Goal: Transaction & Acquisition: Obtain resource

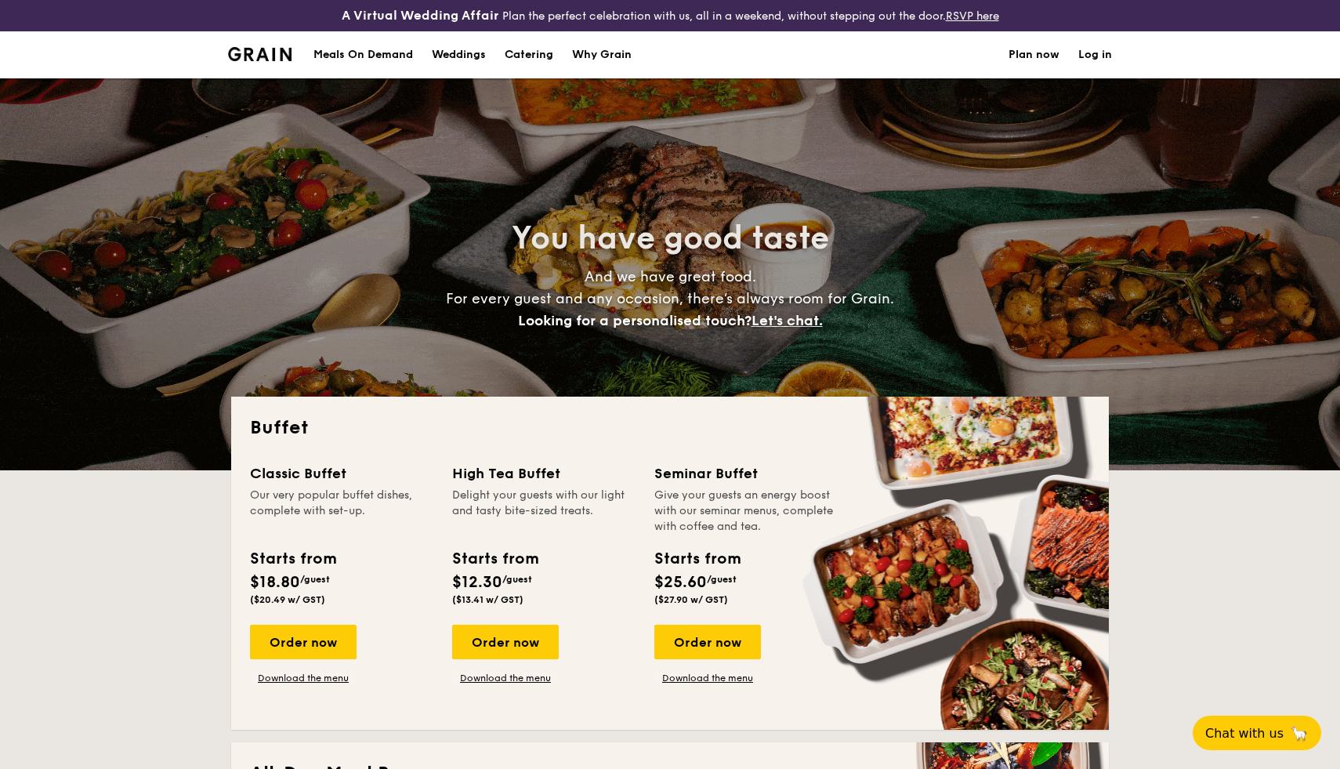
select select
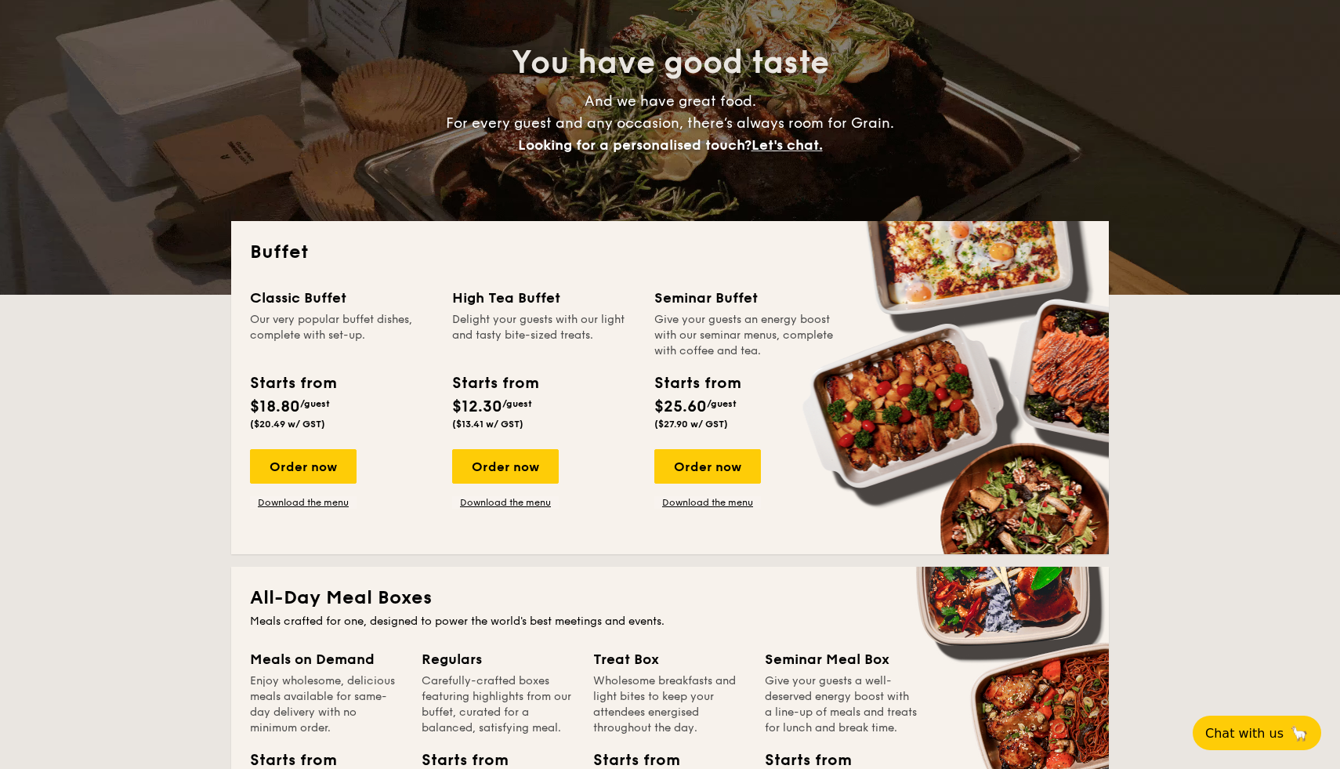
scroll to position [178, 0]
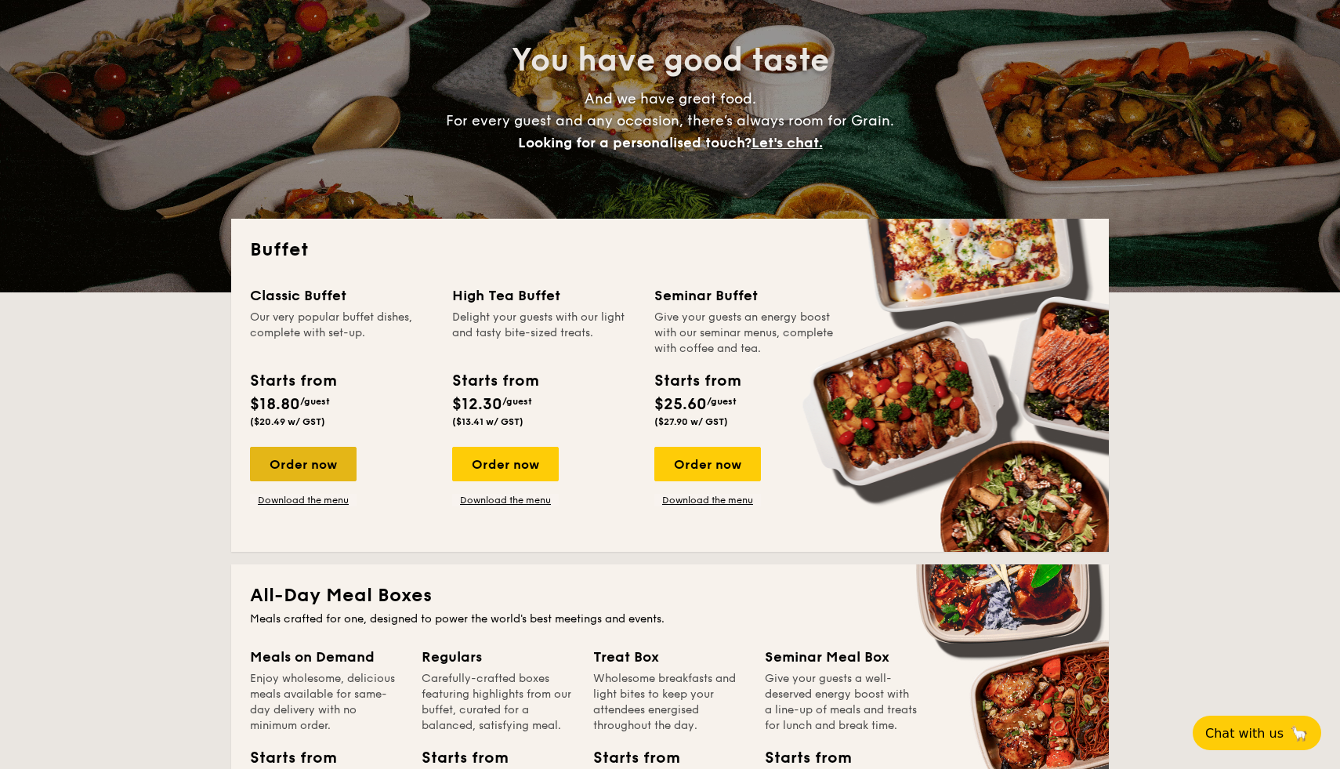
click at [301, 466] on div "Order now" at bounding box center [303, 464] width 107 height 34
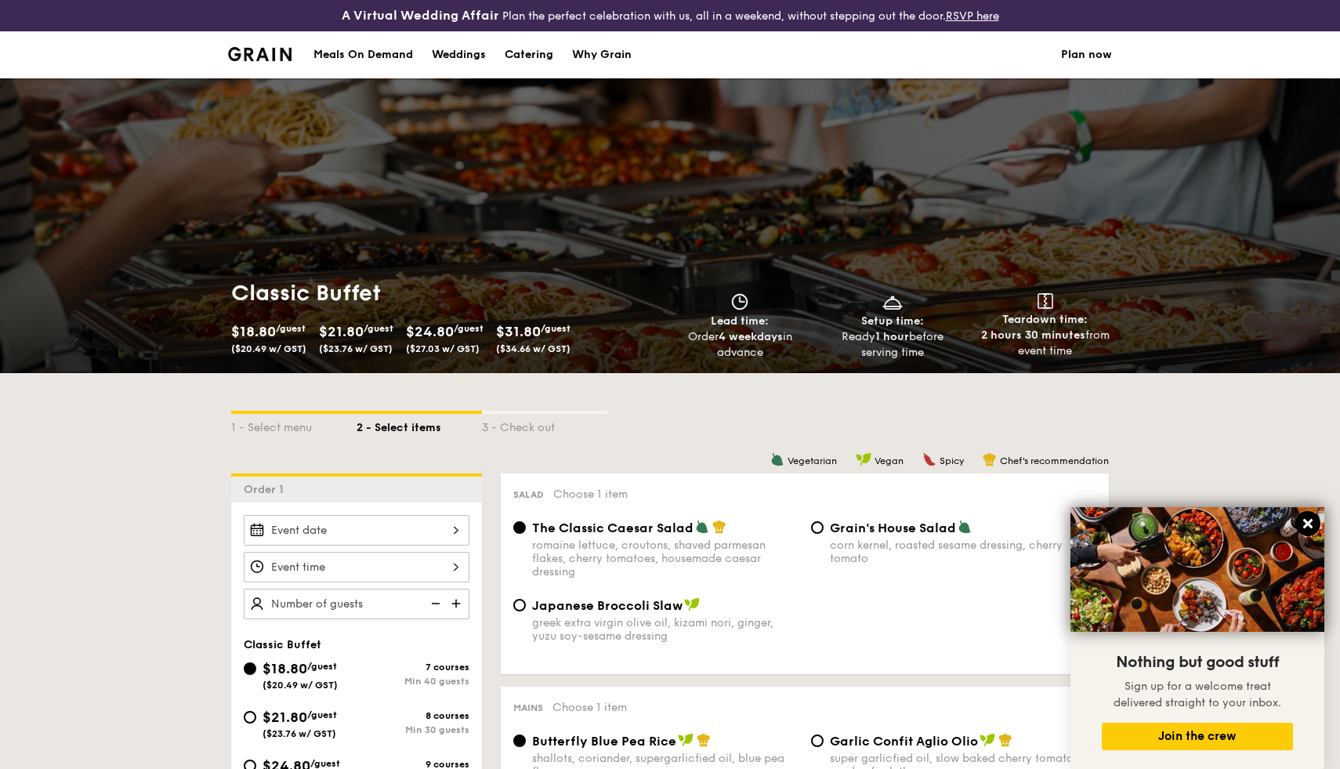
click at [1306, 527] on icon at bounding box center [1307, 523] width 9 height 9
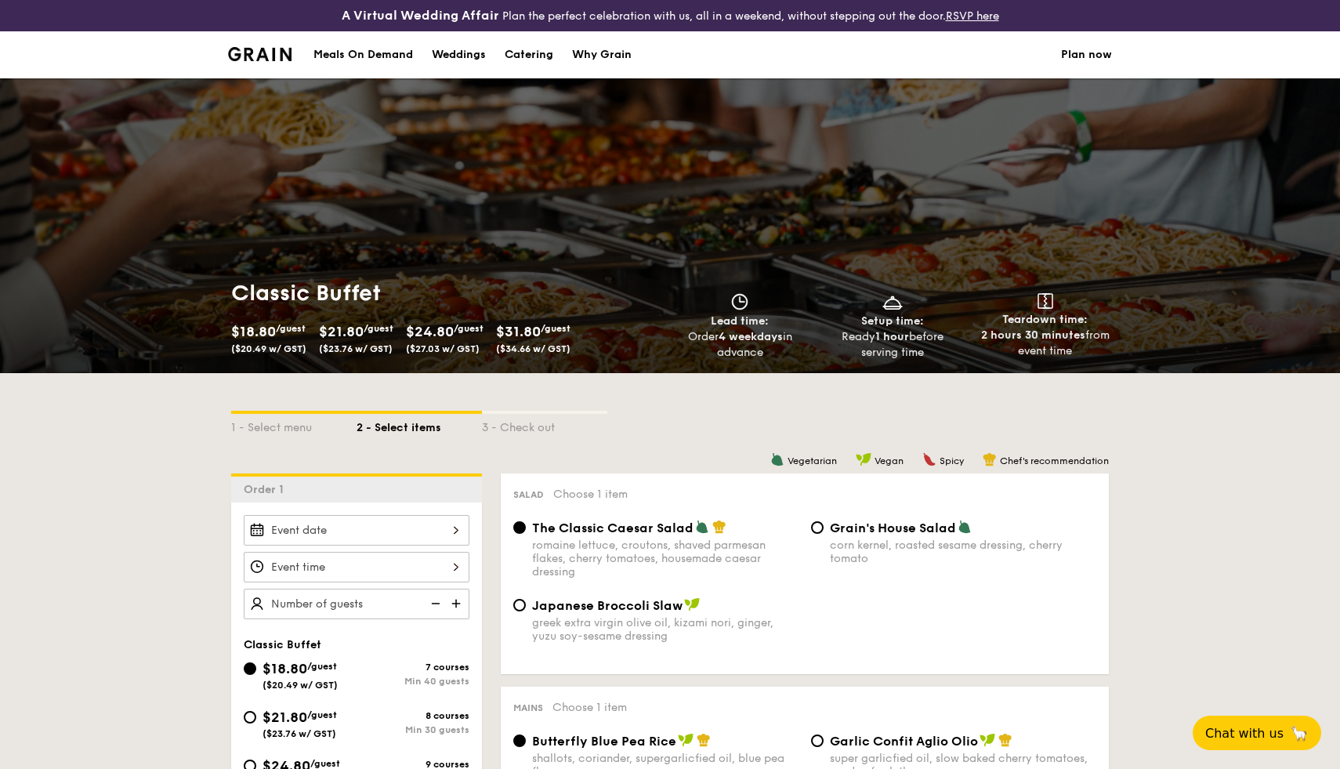
select select
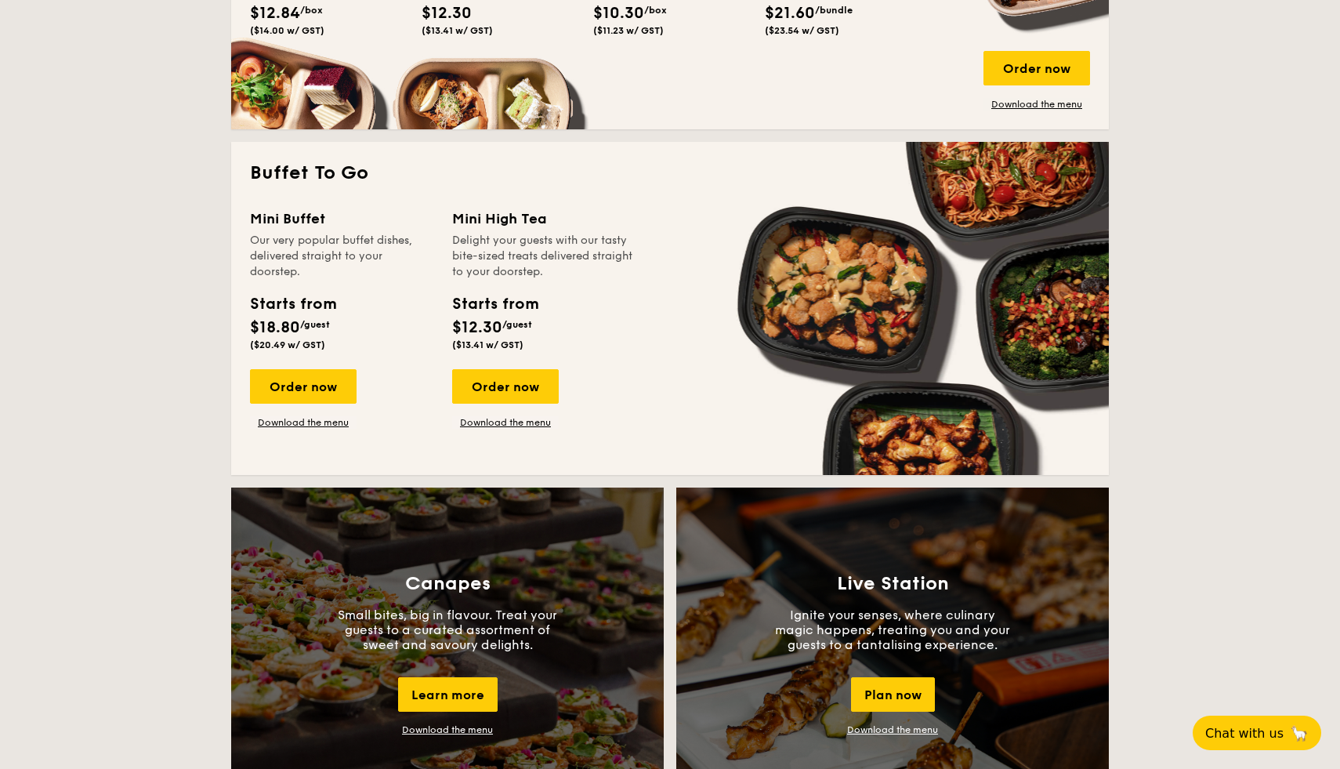
scroll to position [969, 0]
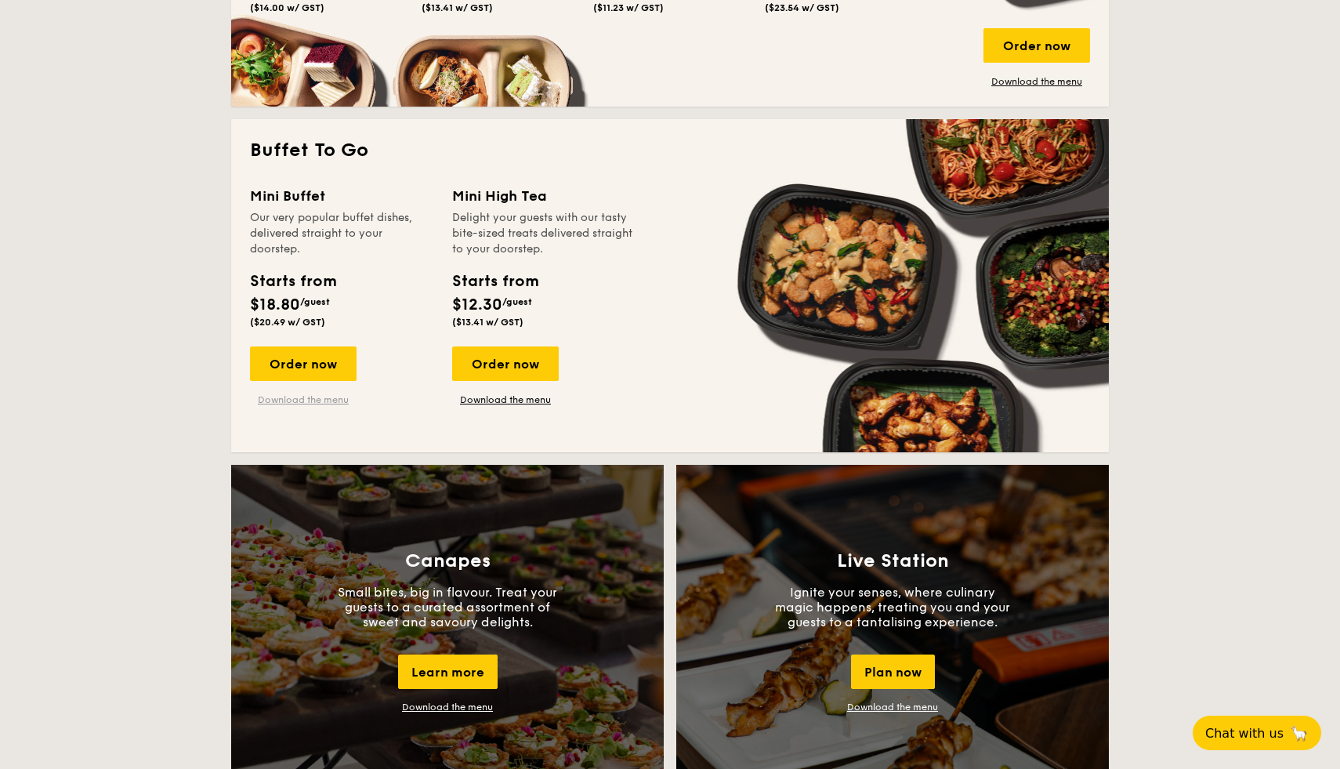
click at [310, 394] on link "Download the menu" at bounding box center [303, 399] width 107 height 13
